Goal: Information Seeking & Learning: Learn about a topic

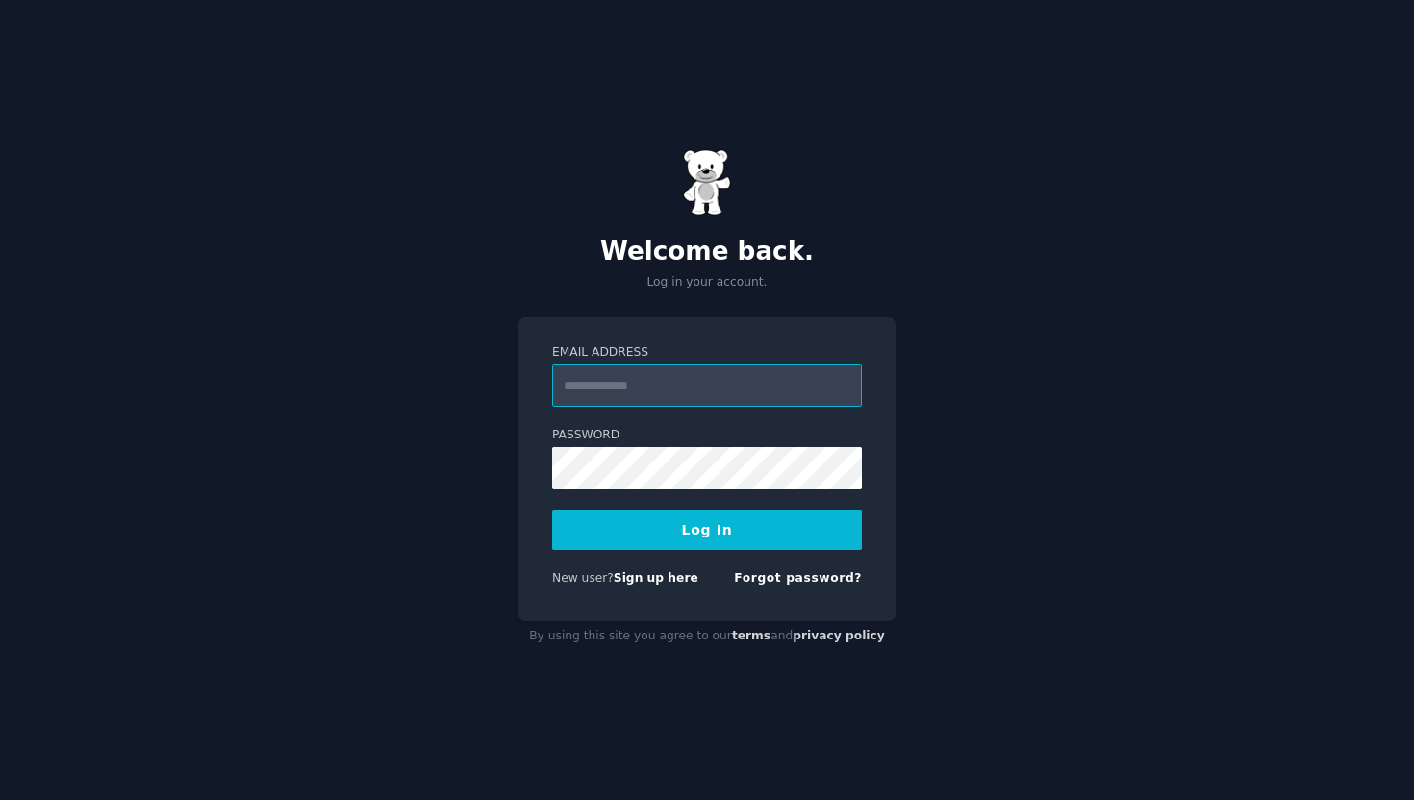
click at [750, 384] on input "Email Address" at bounding box center [707, 386] width 310 height 42
type input "**********"
click at [552, 510] on button "Log In" at bounding box center [707, 530] width 310 height 40
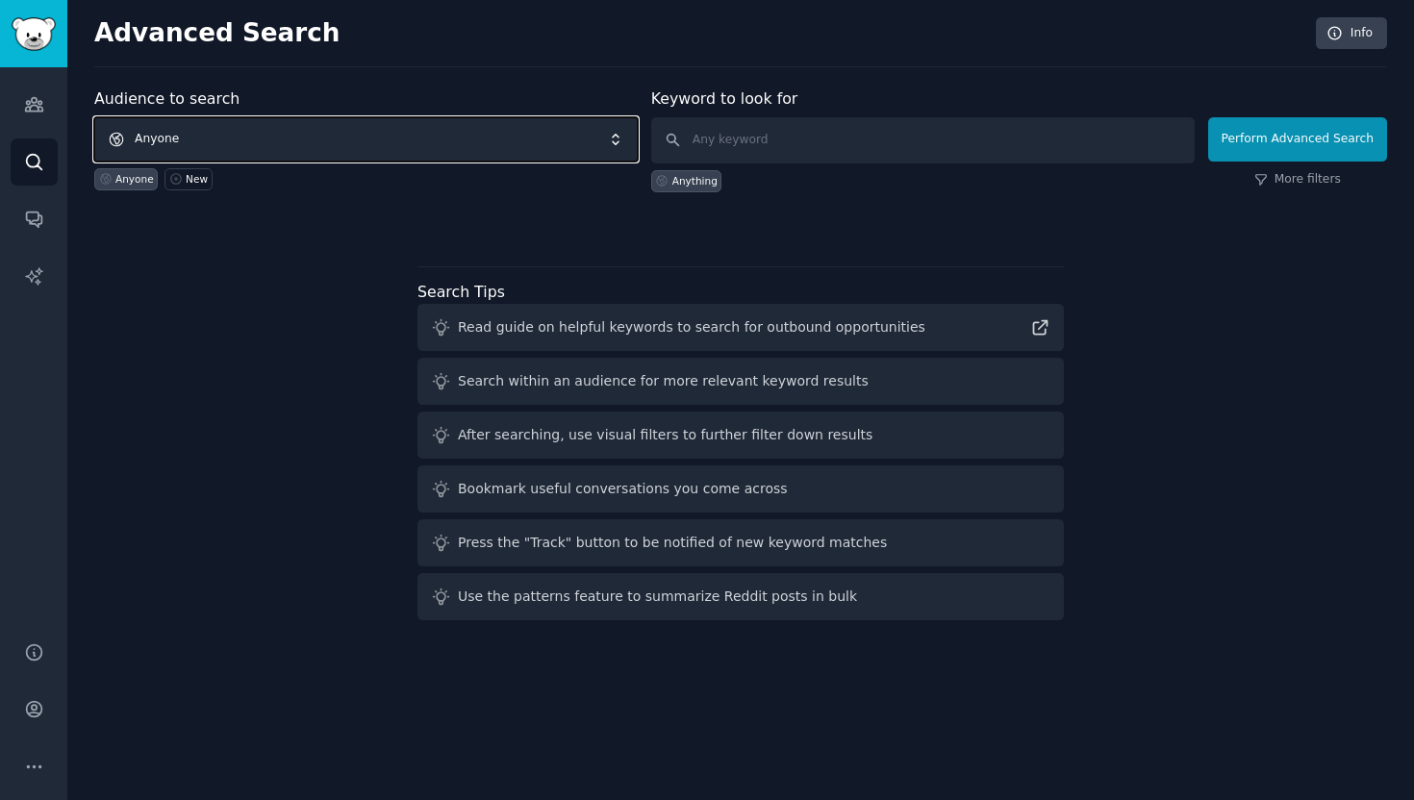
click at [224, 143] on span "Anyone" at bounding box center [365, 139] width 543 height 44
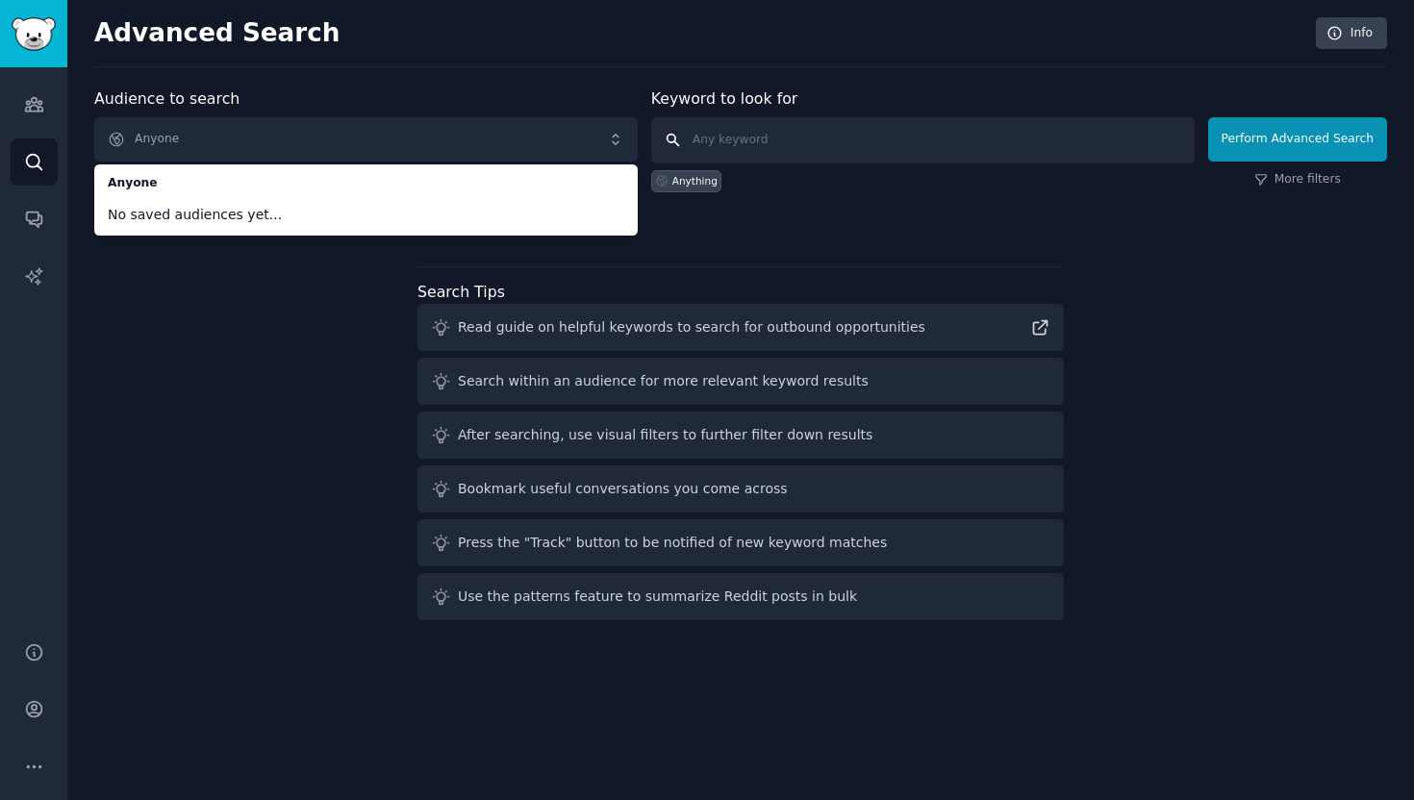
click at [792, 148] on input "text" at bounding box center [922, 140] width 543 height 46
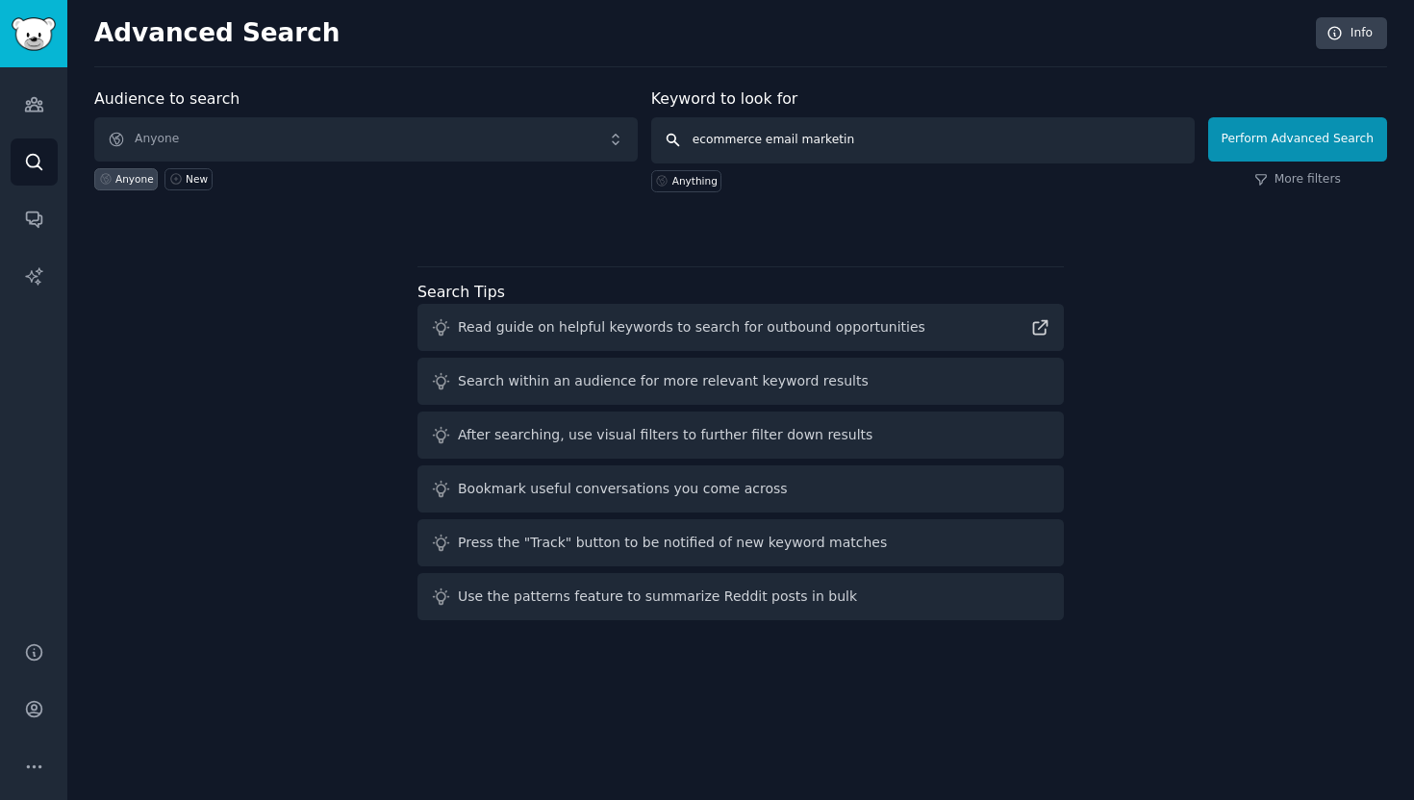
type input "ecommerce email marketing"
click button "Perform Advanced Search" at bounding box center [1297, 139] width 179 height 44
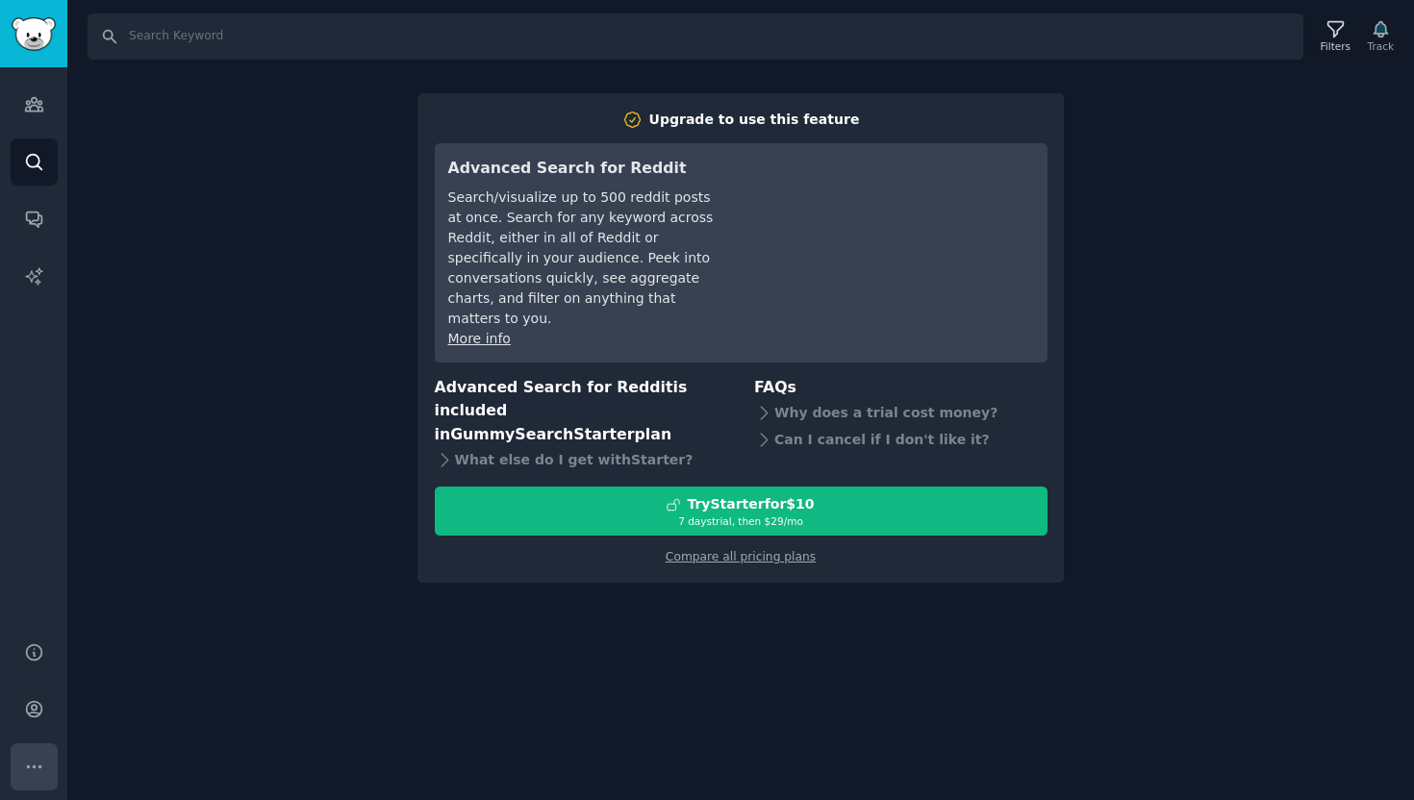
click at [35, 774] on icon "Sidebar" at bounding box center [34, 767] width 20 height 20
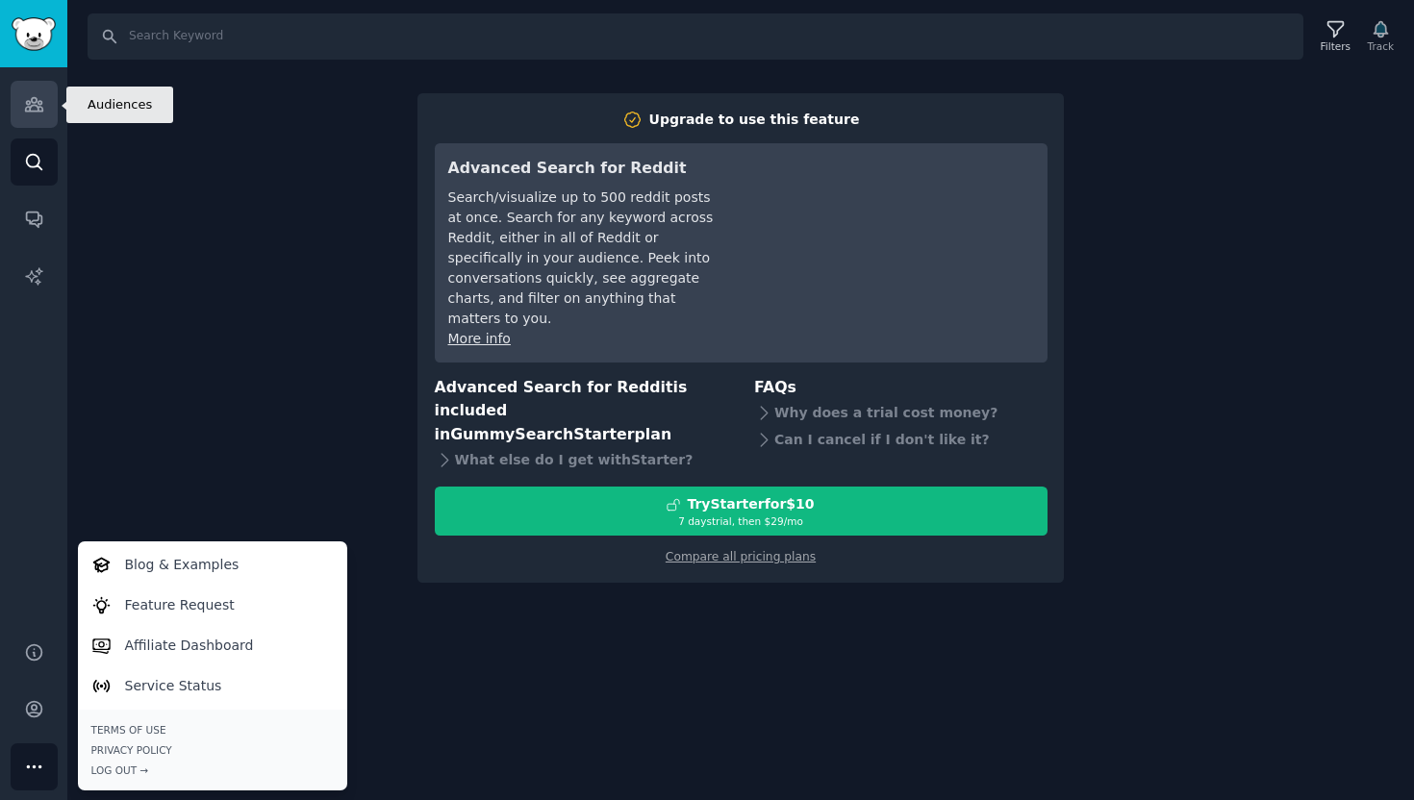
click at [43, 103] on link "Audiences" at bounding box center [34, 104] width 47 height 47
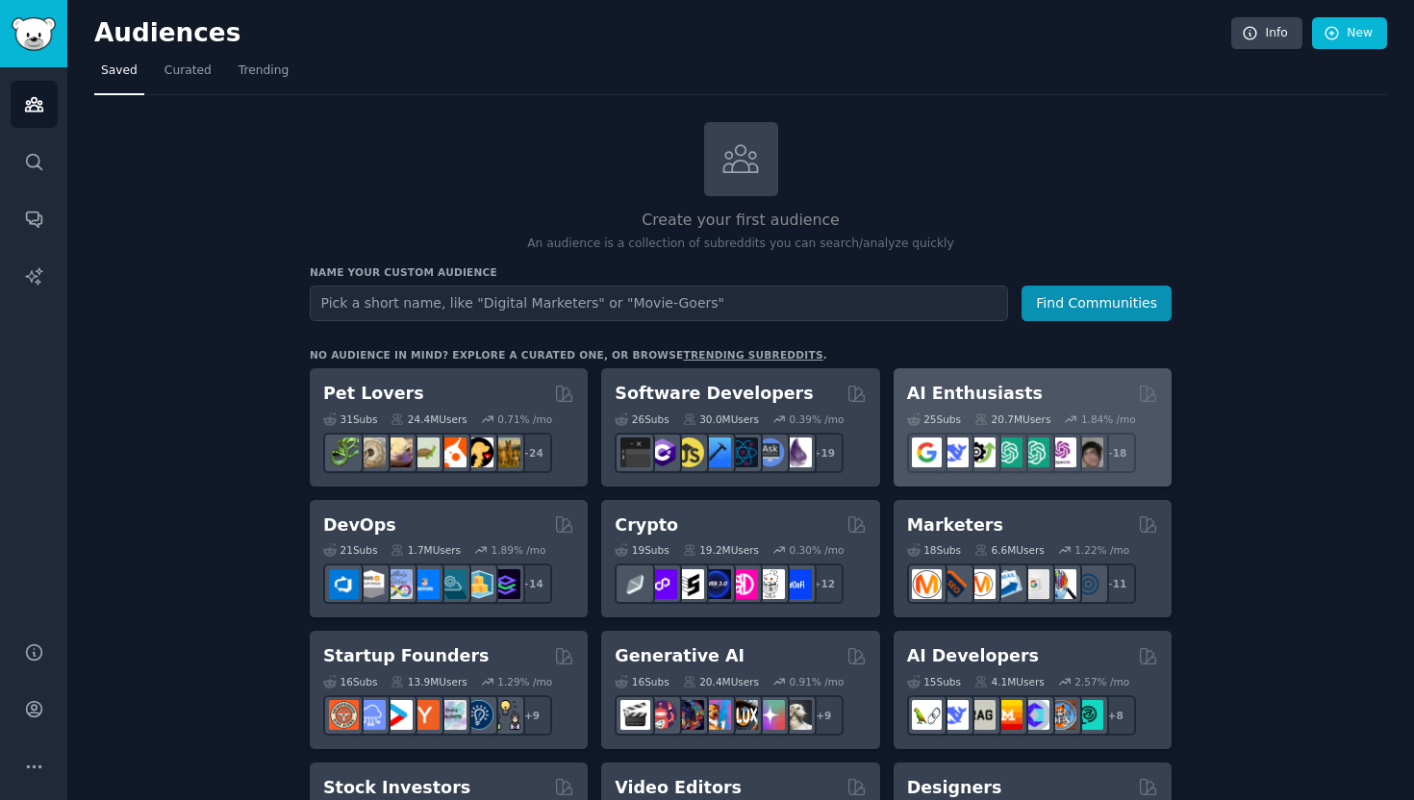
scroll to position [11, 0]
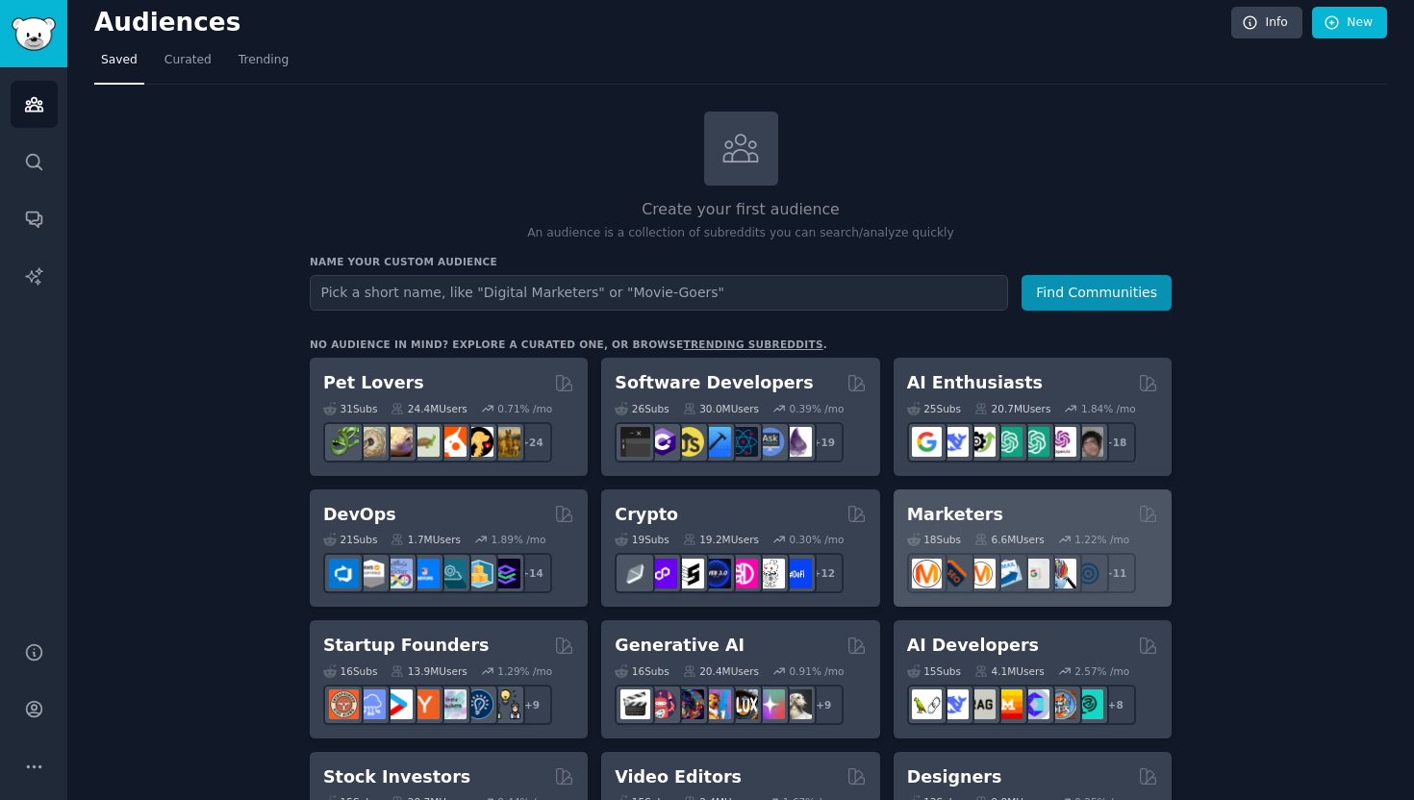
click at [1004, 521] on div "Marketers" at bounding box center [1032, 515] width 251 height 24
